Goal: Use online tool/utility: Utilize a website feature to perform a specific function

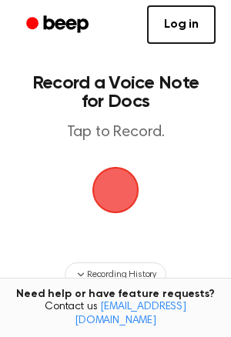
click at [115, 190] on span "button" at bounding box center [115, 189] width 63 height 63
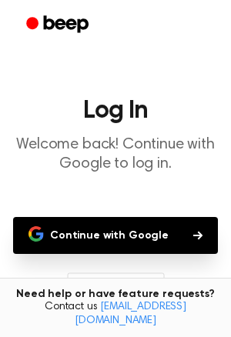
click at [152, 221] on button "Continue with Google" at bounding box center [115, 235] width 205 height 37
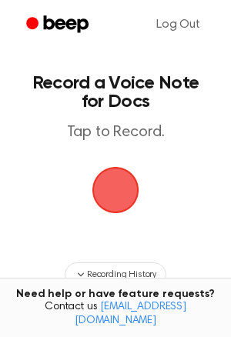
click at [108, 197] on span "button" at bounding box center [115, 190] width 86 height 86
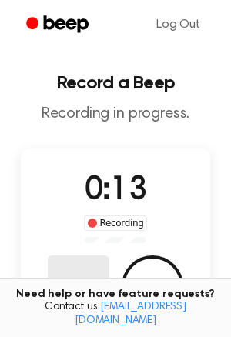
click at [87, 266] on button "Delete" at bounding box center [79, 286] width 62 height 62
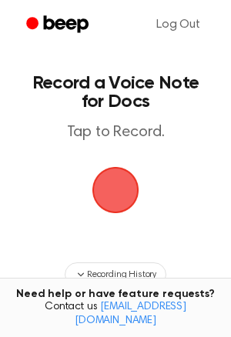
click at [99, 198] on span "button" at bounding box center [116, 190] width 62 height 62
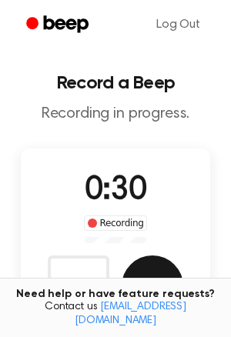
click at [129, 270] on button "Save" at bounding box center [153, 286] width 62 height 62
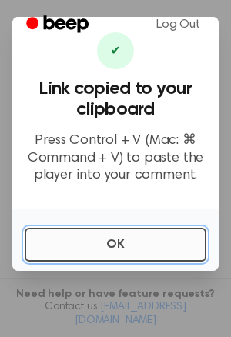
click at [142, 239] on button "OK" at bounding box center [116, 245] width 182 height 34
